Goal: Transaction & Acquisition: Purchase product/service

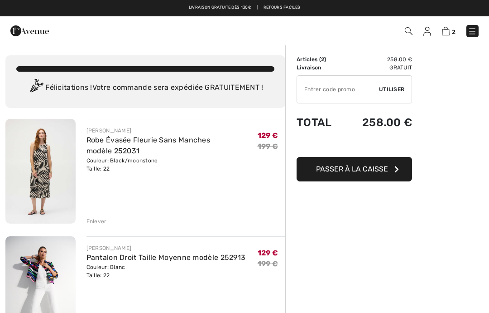
click at [47, 170] on img at bounding box center [40, 171] width 70 height 105
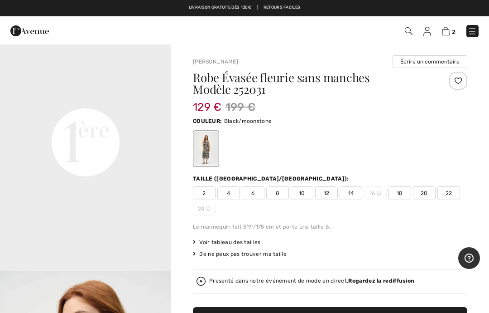
scroll to position [545, 0]
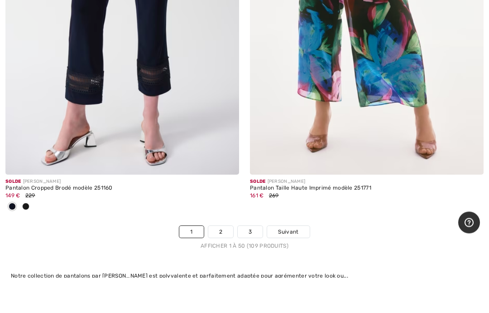
scroll to position [10204, 0]
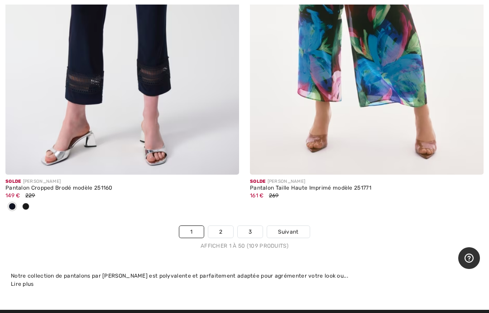
click at [295, 227] on span "Suivant" at bounding box center [288, 231] width 20 height 8
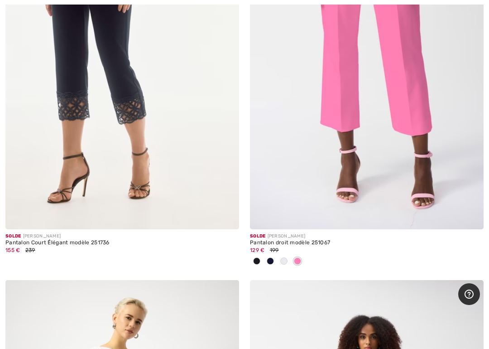
scroll to position [291, 0]
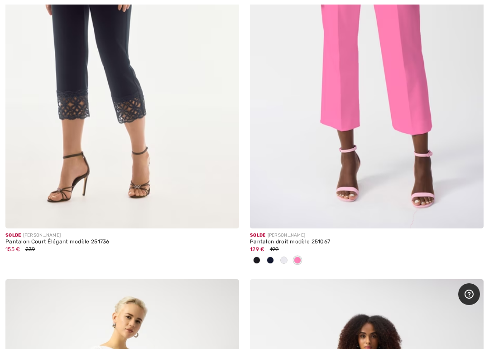
click at [378, 120] on img at bounding box center [367, 53] width 234 height 351
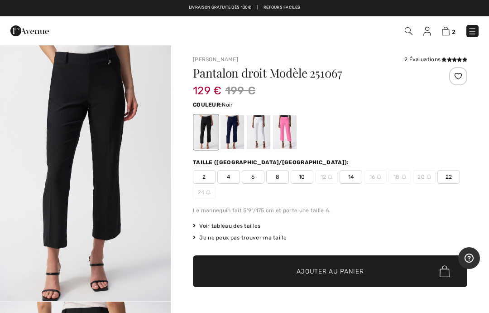
click at [450, 178] on span "22" at bounding box center [449, 177] width 23 height 14
click at [238, 131] on div at bounding box center [233, 132] width 24 height 34
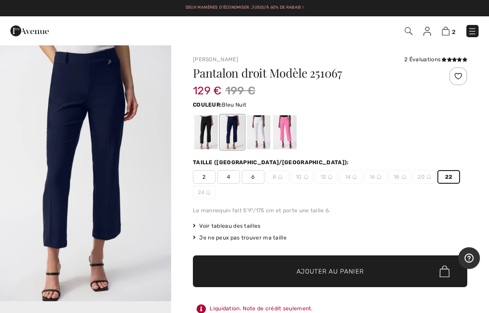
click at [265, 126] on div at bounding box center [259, 132] width 24 height 34
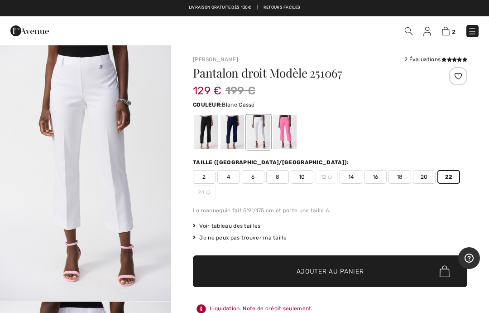
click at [287, 134] on div at bounding box center [285, 132] width 24 height 34
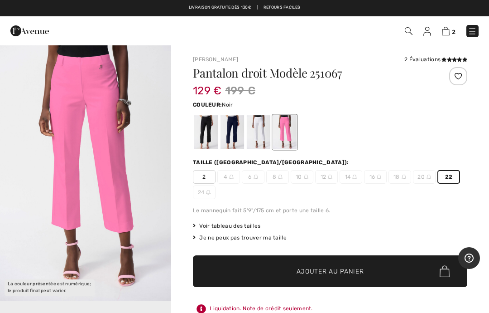
click at [207, 134] on div at bounding box center [206, 132] width 24 height 34
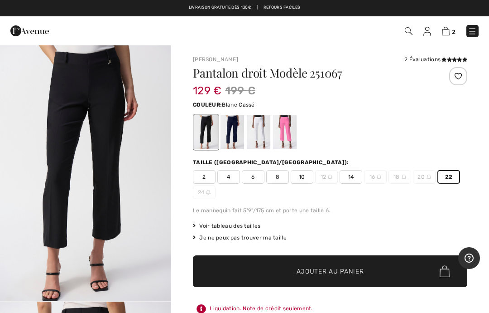
click at [260, 129] on div at bounding box center [259, 132] width 24 height 34
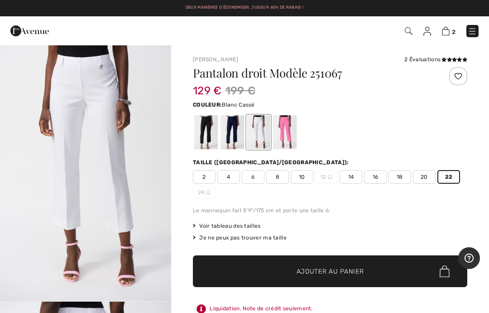
click at [330, 273] on span "Ajouter au panier" at bounding box center [330, 271] width 67 height 10
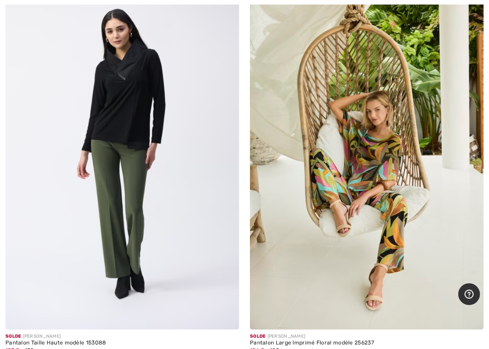
scroll to position [5491, 0]
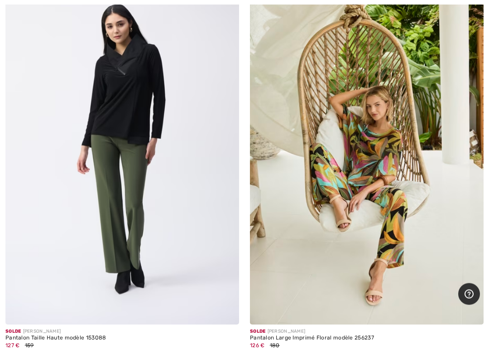
click at [76, 312] on div "Solde JOSEPH RIBKOFF" at bounding box center [122, 331] width 234 height 7
click at [48, 312] on div "127 € 159" at bounding box center [122, 345] width 234 height 8
click at [115, 251] on img at bounding box center [122, 149] width 234 height 351
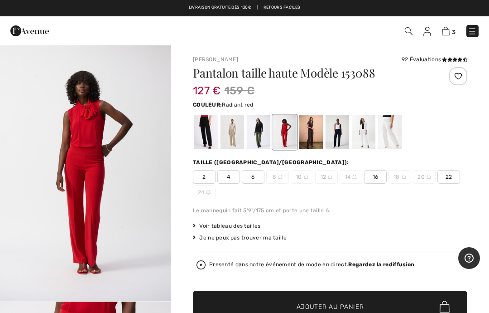
click at [451, 178] on span "22" at bounding box center [449, 177] width 23 height 14
click at [212, 132] on div at bounding box center [206, 132] width 24 height 34
click at [231, 131] on div at bounding box center [233, 132] width 24 height 34
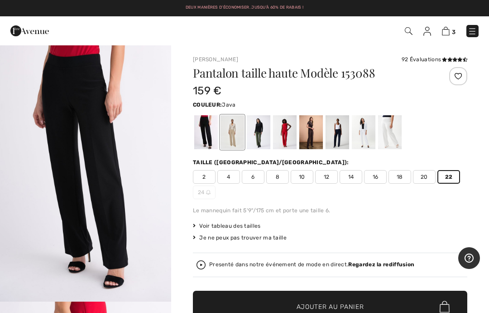
click at [264, 133] on div at bounding box center [259, 132] width 24 height 34
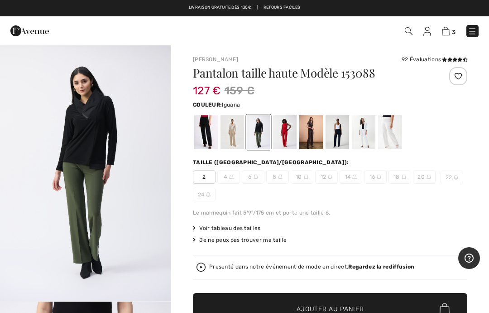
click at [288, 132] on div at bounding box center [285, 132] width 24 height 34
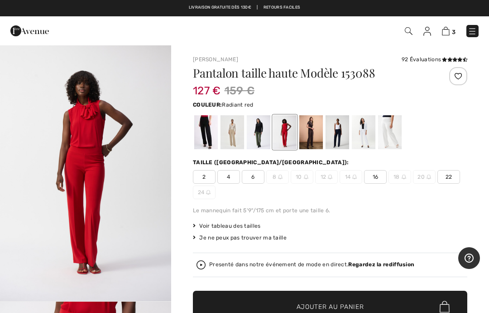
click at [315, 129] on div at bounding box center [311, 132] width 24 height 34
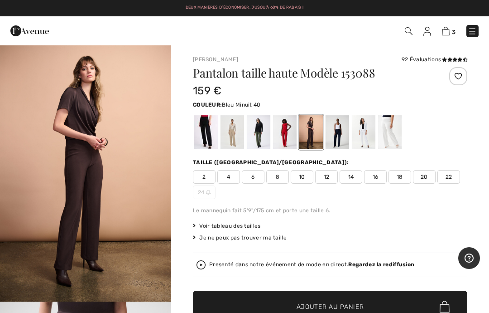
click at [339, 130] on div at bounding box center [338, 132] width 24 height 34
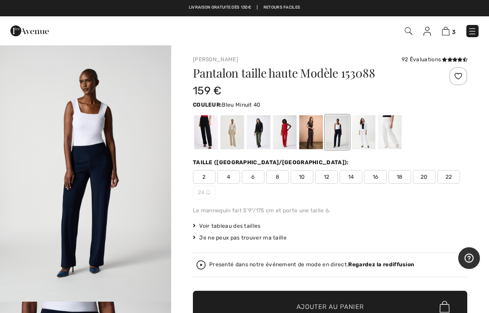
click at [337, 134] on div at bounding box center [338, 132] width 24 height 34
click at [367, 129] on div at bounding box center [364, 132] width 24 height 34
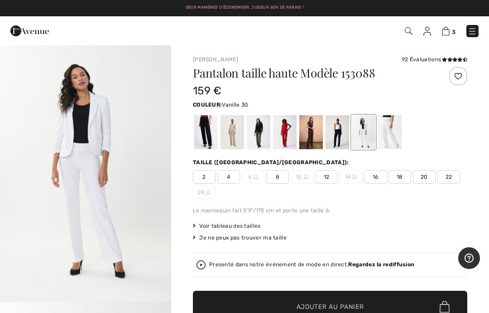
click at [393, 132] on div at bounding box center [390, 132] width 24 height 34
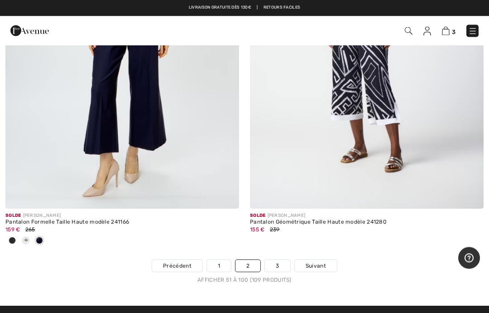
scroll to position [10110, 0]
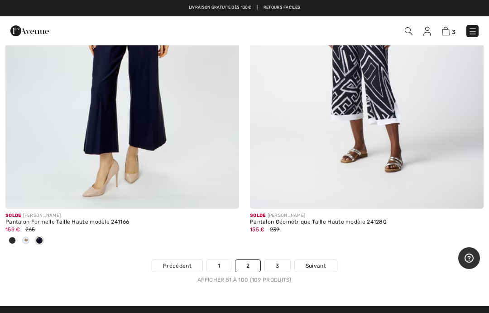
click at [279, 260] on link "3" at bounding box center [277, 266] width 25 height 12
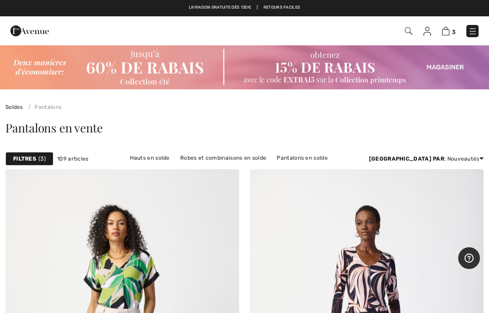
click at [203, 164] on link "Pulls et cardigans en solde" at bounding box center [162, 170] width 81 height 12
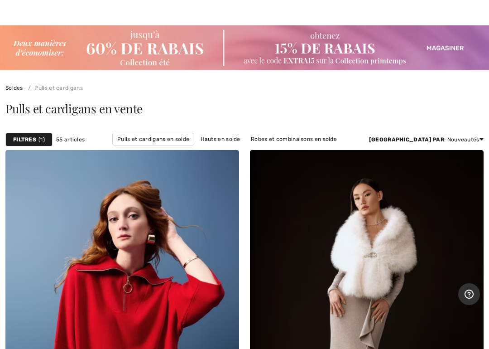
scroll to position [23, 0]
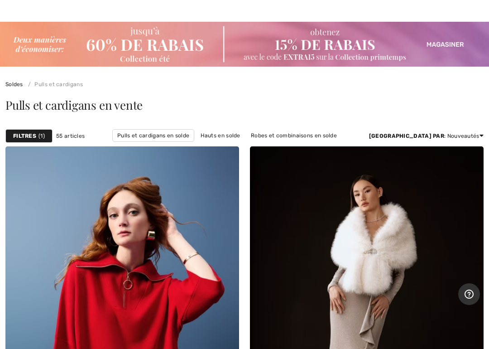
click at [29, 139] on strong "Filtres" at bounding box center [24, 136] width 23 height 8
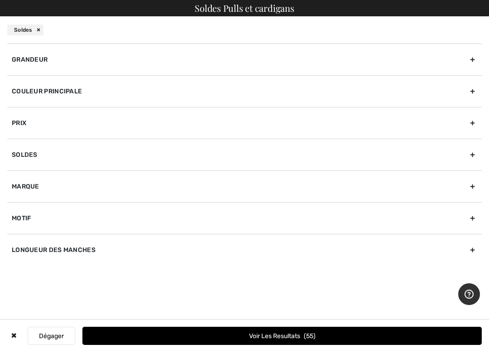
click at [43, 62] on div "Grandeur" at bounding box center [244, 59] width 475 height 32
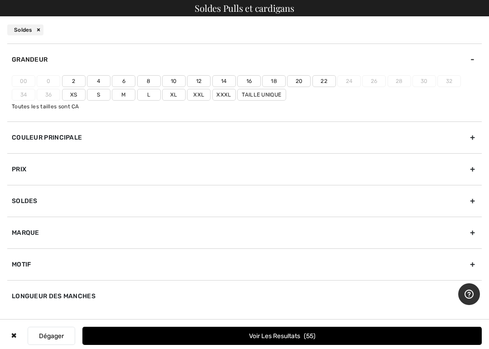
click at [327, 84] on label "22" at bounding box center [325, 81] width 24 height 12
click at [0, 0] on input"] "22" at bounding box center [0, 0] width 0 height 0
click at [228, 99] on label "Xxxl" at bounding box center [224, 95] width 24 height 12
click at [0, 0] on input"] "Xxxl" at bounding box center [0, 0] width 0 height 0
click at [284, 312] on button "Voir les resultats 5" at bounding box center [281, 336] width 399 height 18
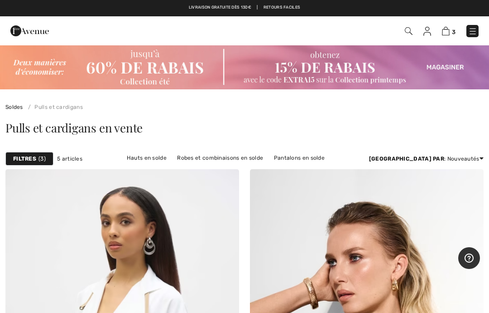
click at [437, 228] on link "Nouveautés" at bounding box center [447, 224] width 58 height 14
click at [453, 172] on link "Prix: décroissant" at bounding box center [447, 170] width 58 height 14
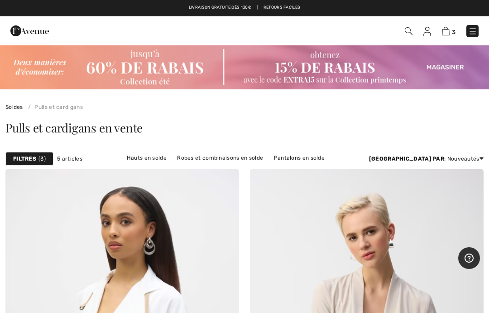
click at [440, 230] on link "Nouveautés" at bounding box center [447, 224] width 58 height 14
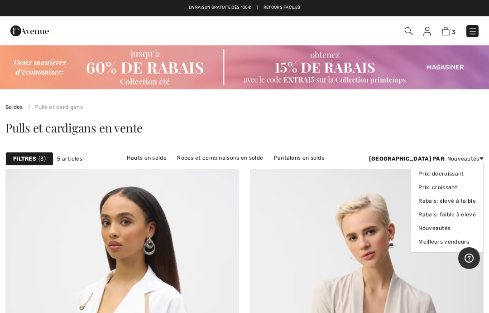
click at [432, 229] on link "Nouveautés" at bounding box center [447, 228] width 58 height 14
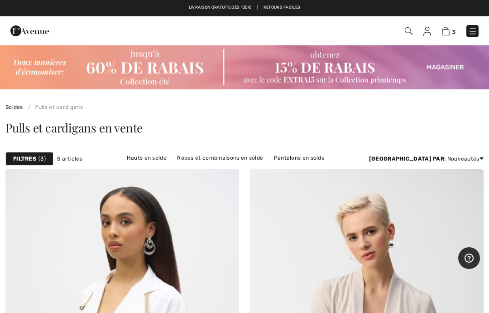
click at [440, 229] on link "Nouveautés" at bounding box center [447, 224] width 58 height 14
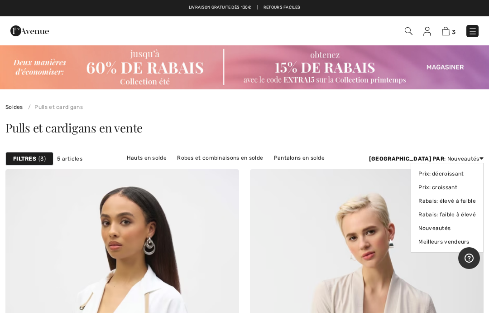
click at [452, 226] on link "Nouveautés" at bounding box center [447, 228] width 58 height 14
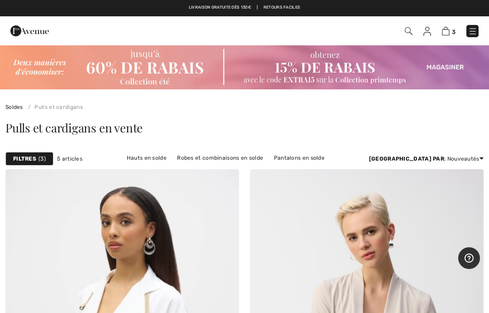
click at [444, 235] on link "Meilleurs vendeurs" at bounding box center [447, 238] width 58 height 14
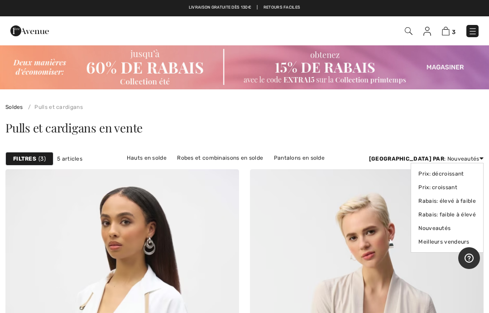
click at [432, 235] on link "Meilleurs vendeurs" at bounding box center [447, 242] width 58 height 14
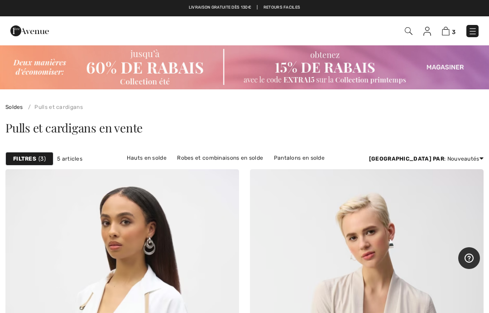
click at [150, 67] on img at bounding box center [244, 66] width 489 height 45
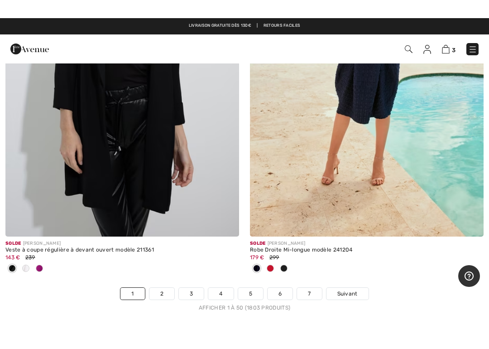
scroll to position [10096, 0]
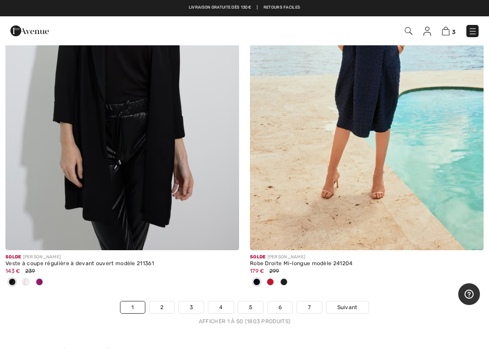
click at [350, 303] on span "Suivant" at bounding box center [347, 307] width 20 height 8
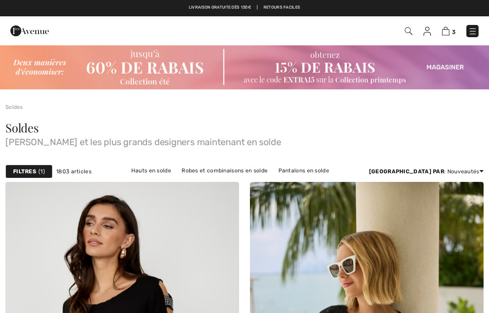
checkbox input "true"
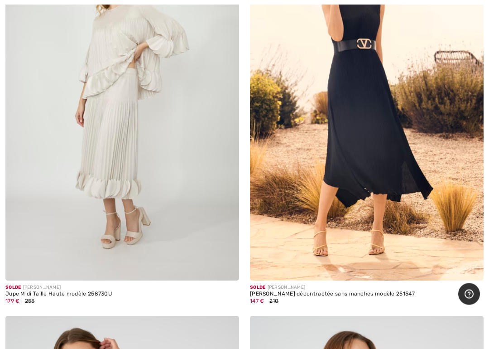
scroll to position [3449, 0]
click at [375, 134] on img at bounding box center [367, 105] width 234 height 351
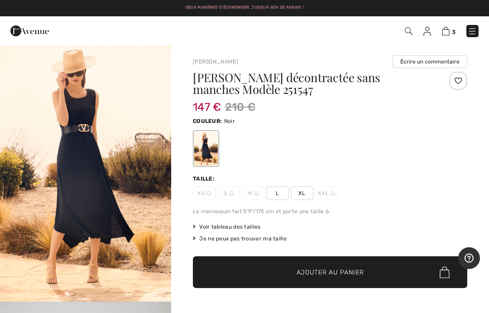
click at [476, 33] on img at bounding box center [472, 31] width 9 height 9
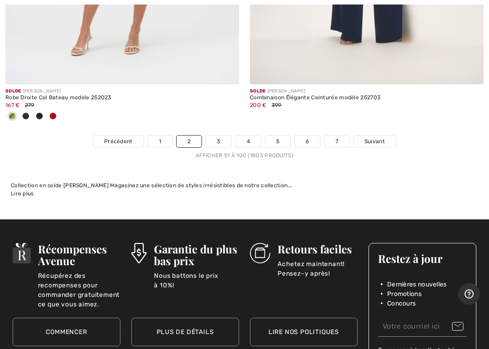
scroll to position [10232, 0]
click at [225, 137] on link "3" at bounding box center [218, 141] width 25 height 12
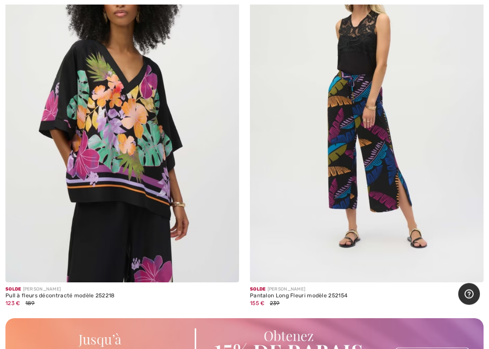
scroll to position [4726, 0]
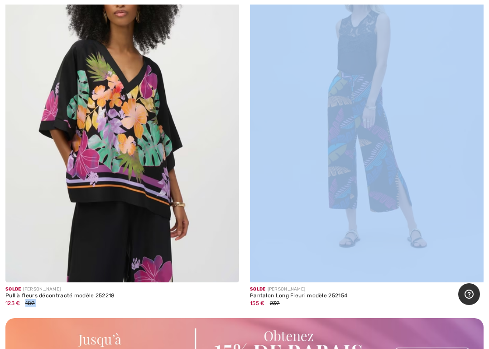
click at [378, 226] on img at bounding box center [367, 107] width 234 height 351
click at [168, 159] on img at bounding box center [122, 107] width 234 height 351
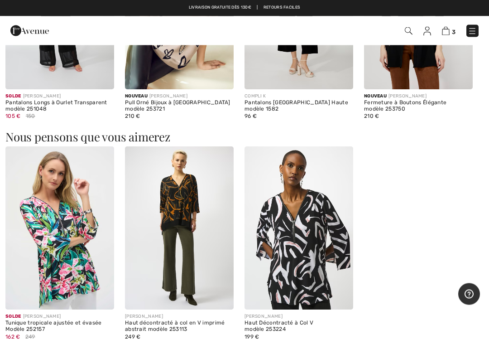
scroll to position [947, 0]
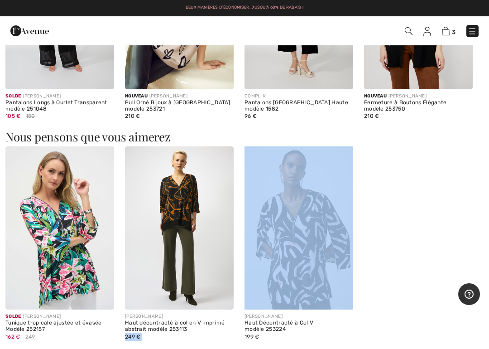
click at [418, 222] on div "Solde JOSEPH RIBKOFF Tunique tropicale ajustée et évasée Modèle 252157 162 € 24…" at bounding box center [244, 248] width 478 height 205
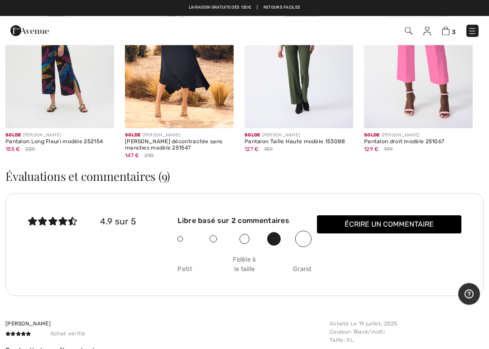
scroll to position [1349, 0]
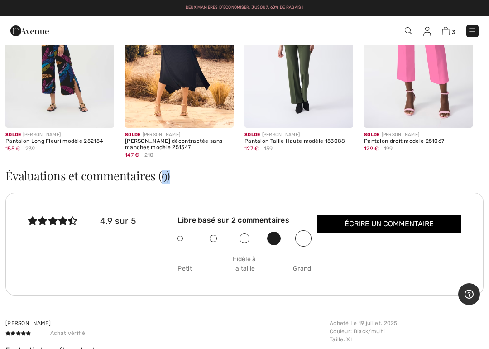
click at [435, 158] on div "Solde JOSEPH RIBKOFF Pantalon droit modèle 251067 129 € 199" at bounding box center [418, 149] width 109 height 42
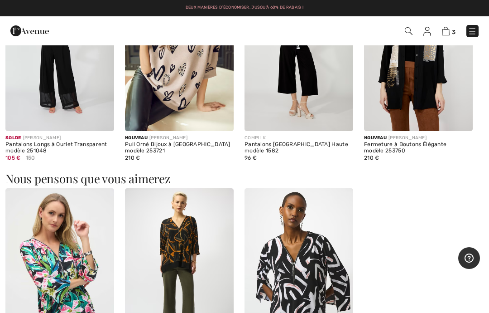
scroll to position [904, 0]
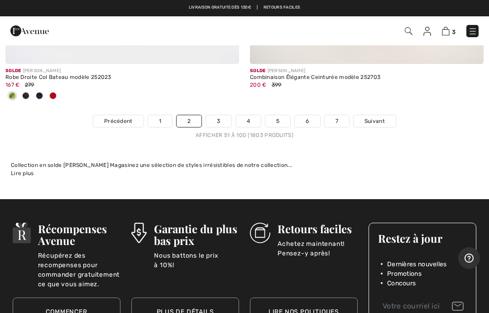
click at [220, 115] on link "3" at bounding box center [218, 121] width 25 height 12
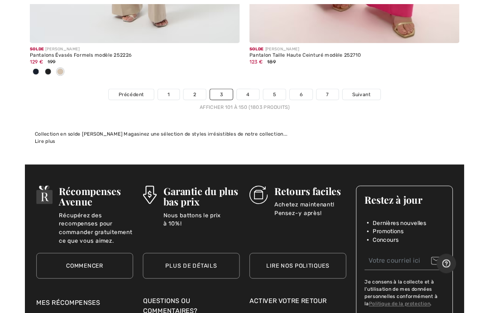
scroll to position [10423, 0]
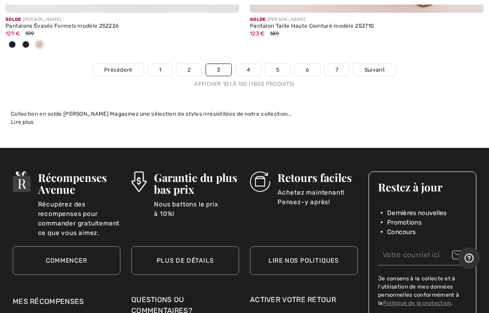
click at [253, 64] on link "4" at bounding box center [248, 70] width 25 height 12
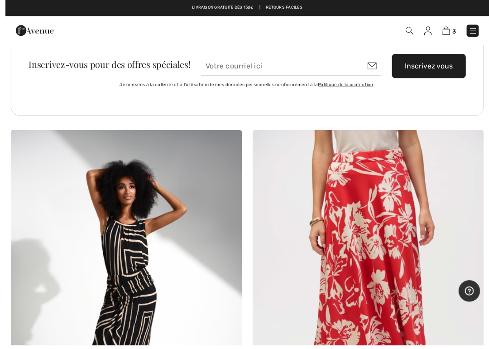
scroll to position [7417, 0]
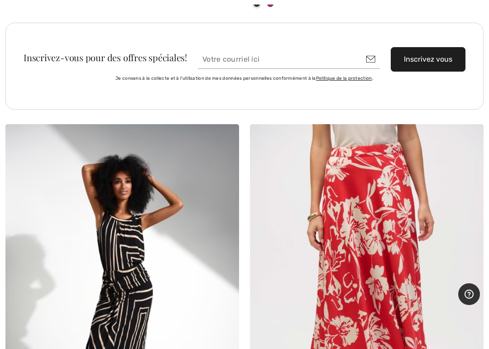
click at [374, 293] on img at bounding box center [367, 299] width 234 height 351
click at [372, 227] on img at bounding box center [367, 299] width 234 height 351
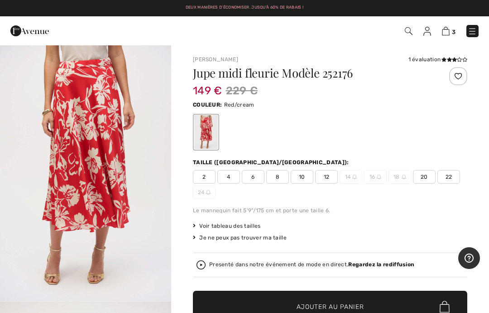
click at [427, 178] on span "20" at bounding box center [424, 177] width 23 height 14
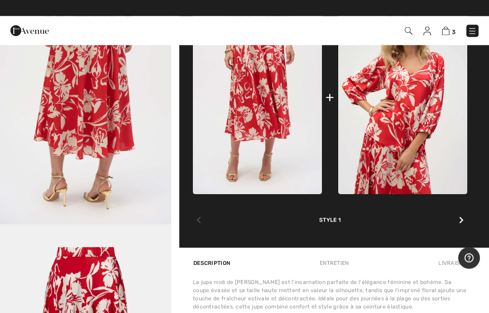
scroll to position [433, 0]
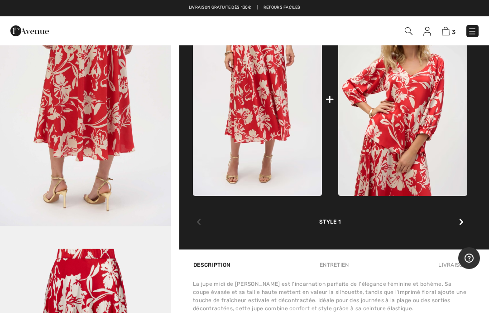
click at [462, 226] on div at bounding box center [462, 222] width 12 height 18
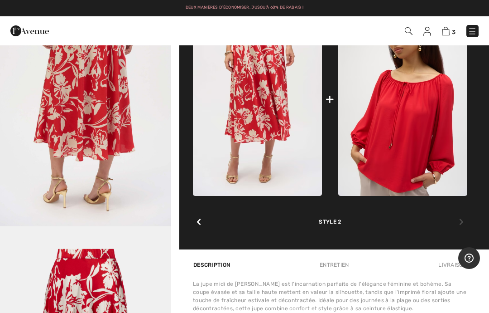
click at [460, 227] on div at bounding box center [462, 222] width 12 height 18
click at [200, 229] on div at bounding box center [199, 222] width 12 height 18
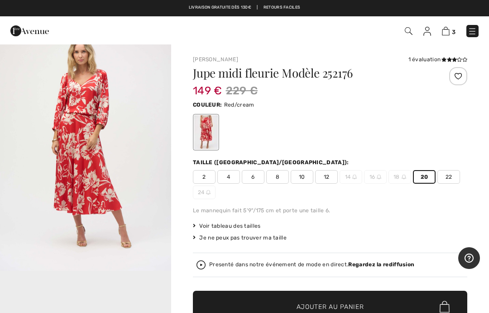
scroll to position [285, 0]
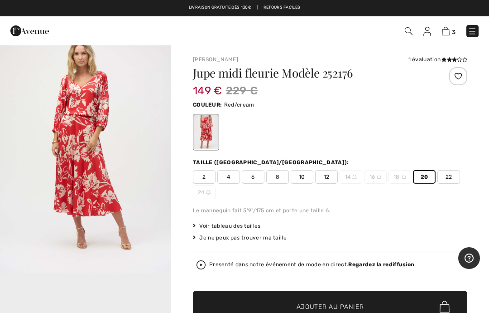
click at [428, 61] on div "1 évaluation" at bounding box center [438, 59] width 59 height 8
click at [460, 60] on icon at bounding box center [459, 59] width 5 height 5
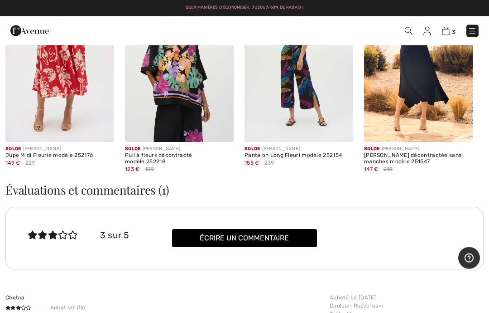
scroll to position [1536, 0]
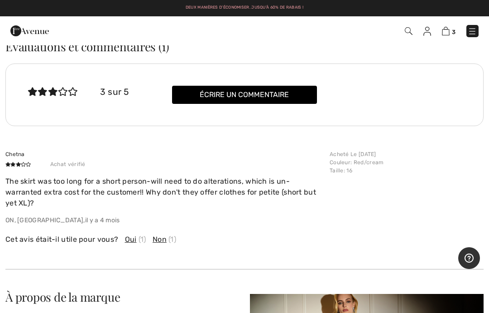
click at [133, 183] on p "The skirt was too long for a short person-will need to do alterations, which is…" at bounding box center [164, 192] width 319 height 33
click at [68, 168] on div "Chetna Achat vérifié The skirt was too long for a short person-will need to do …" at bounding box center [164, 187] width 319 height 75
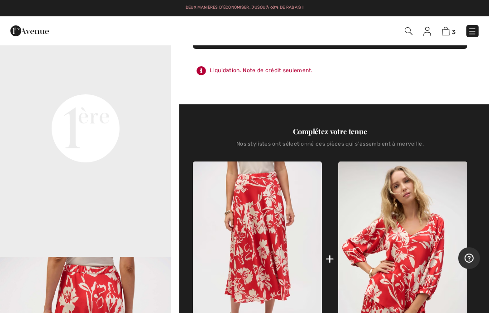
scroll to position [261, 0]
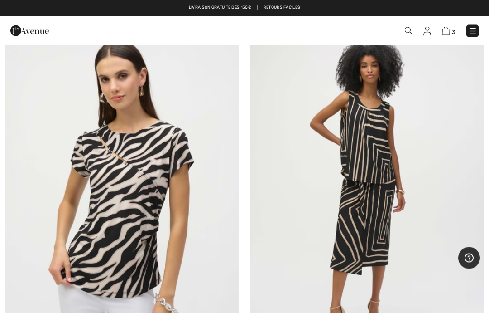
scroll to position [9051, 0]
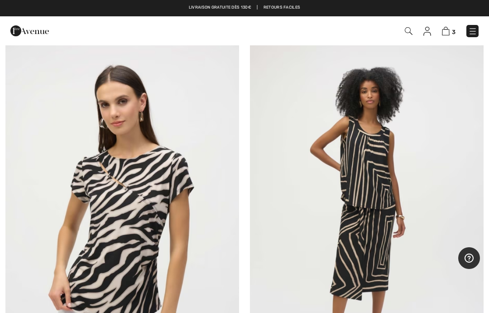
click at [375, 208] on img at bounding box center [367, 210] width 234 height 351
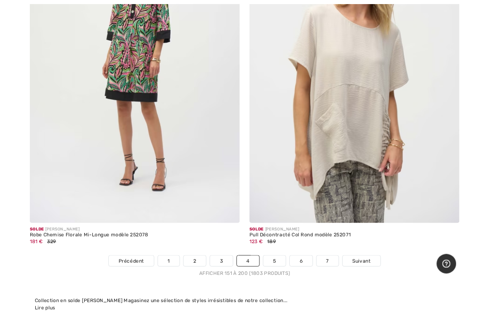
scroll to position [10073, 0]
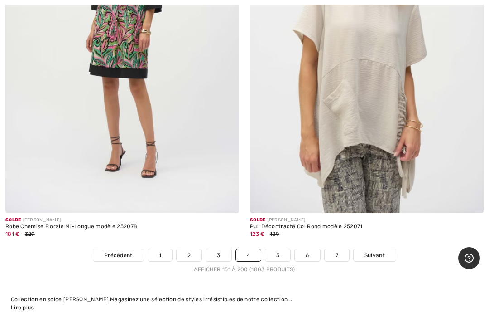
click at [284, 251] on link "5" at bounding box center [277, 255] width 25 height 12
click at [288, 250] on link "5" at bounding box center [277, 255] width 25 height 12
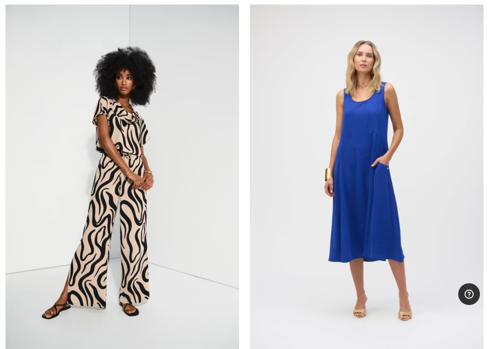
scroll to position [1368, 0]
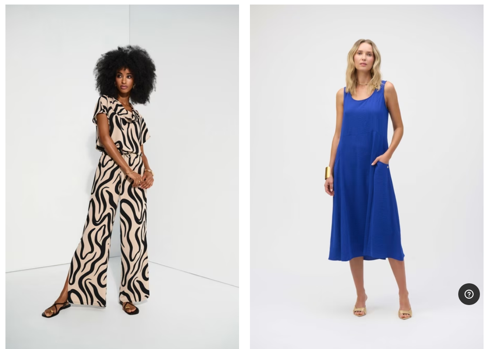
click at [357, 210] on img at bounding box center [367, 177] width 234 height 351
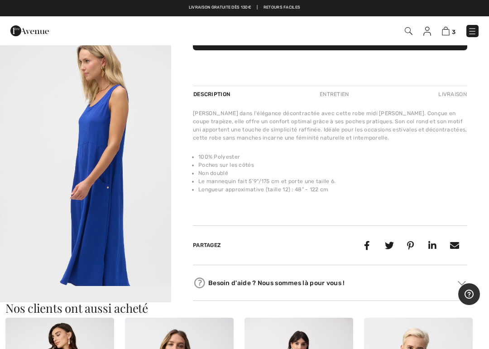
scroll to position [272, 0]
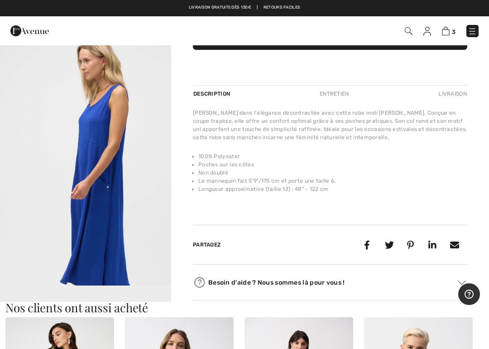
click at [411, 215] on div "Joseph Ribkoff 3 Évaluations 3 Évaluations Robe midi évasée Modèle 252016 167 €…" at bounding box center [330, 41] width 274 height 517
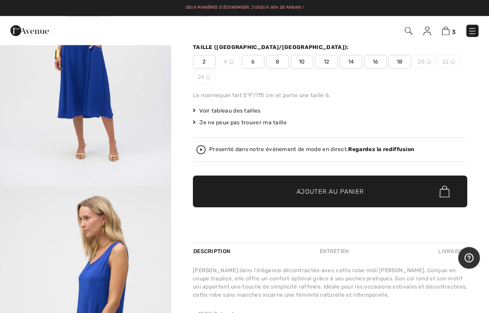
scroll to position [111, 0]
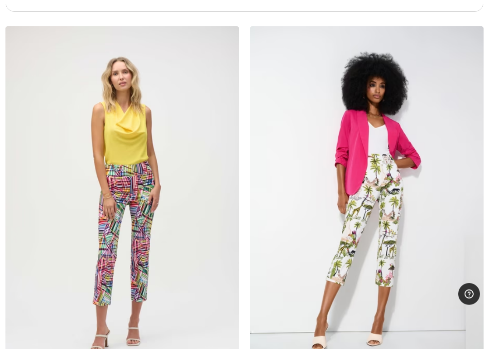
scroll to position [9850, 0]
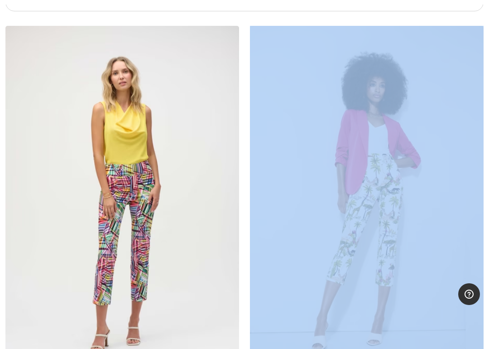
click at [438, 269] on img at bounding box center [367, 201] width 234 height 351
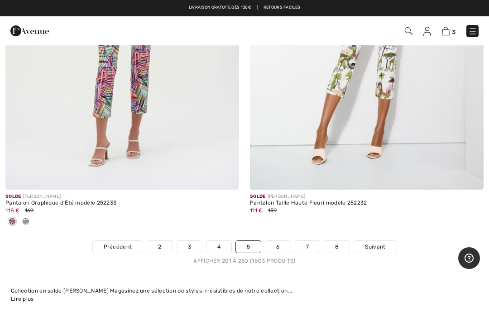
click at [281, 241] on link "6" at bounding box center [277, 246] width 25 height 12
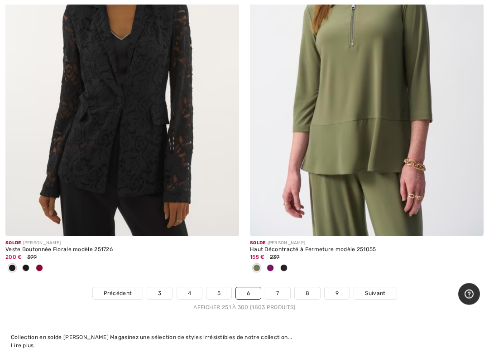
scroll to position [10095, 0]
click at [284, 287] on link "7" at bounding box center [277, 293] width 24 height 12
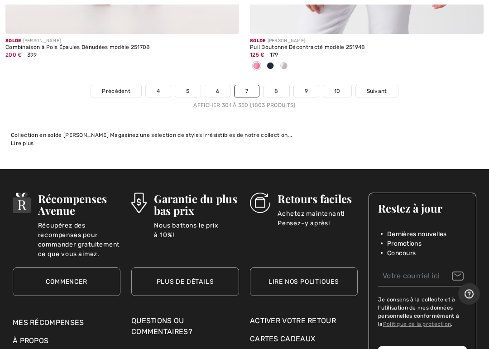
scroll to position [10461, 0]
click at [284, 86] on link "8" at bounding box center [276, 91] width 25 height 12
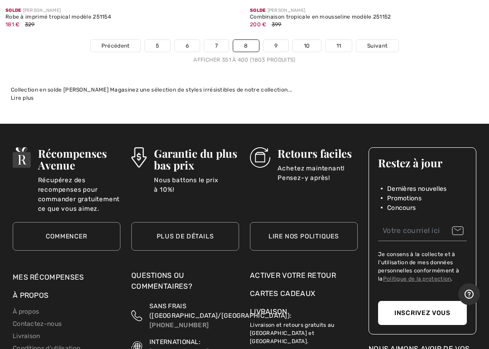
scroll to position [10288, 0]
